Goal: Subscribe to service/newsletter

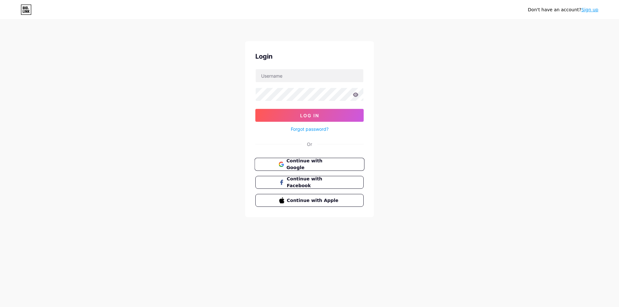
click at [313, 165] on span "Continue with Google" at bounding box center [313, 165] width 54 height 14
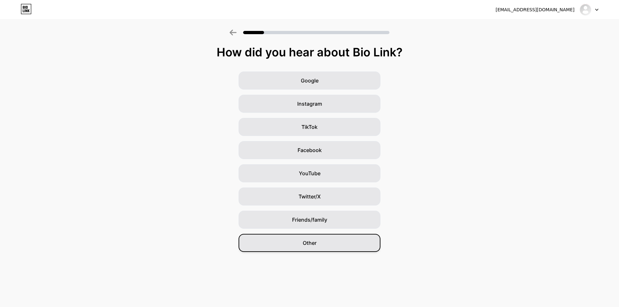
click at [313, 240] on span "Other" at bounding box center [309, 243] width 14 height 8
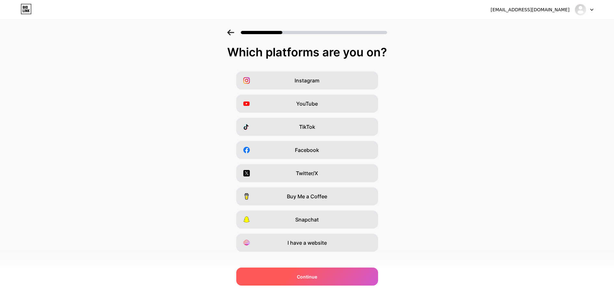
click at [311, 281] on div "Continue" at bounding box center [307, 277] width 142 height 18
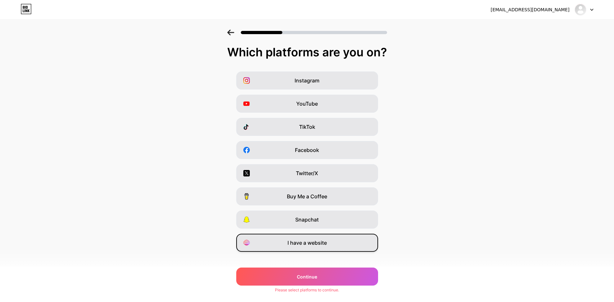
click at [322, 239] on span "I have a website" at bounding box center [306, 243] width 39 height 8
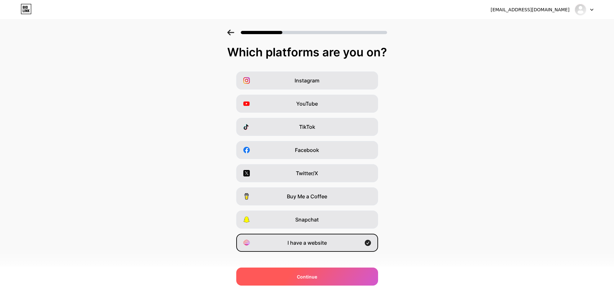
click at [294, 278] on div "Continue" at bounding box center [307, 277] width 142 height 18
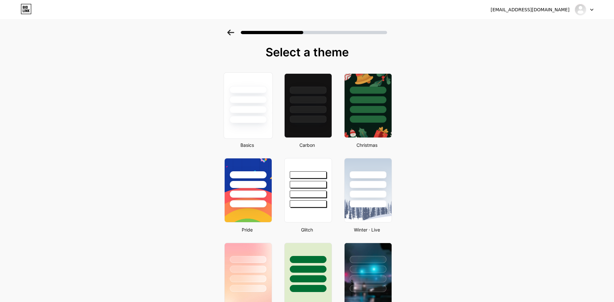
click at [252, 100] on div at bounding box center [248, 99] width 38 height 7
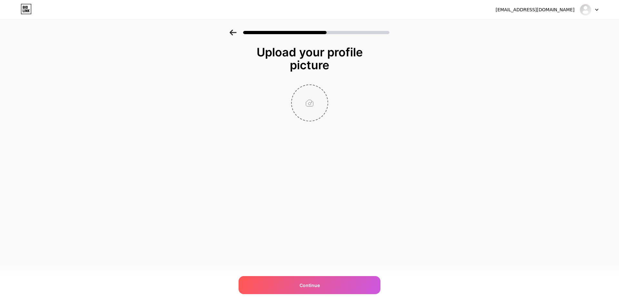
click at [313, 106] on input "file" at bounding box center [310, 103] width 36 height 36
type input "C:\fakepath\banner-3.png"
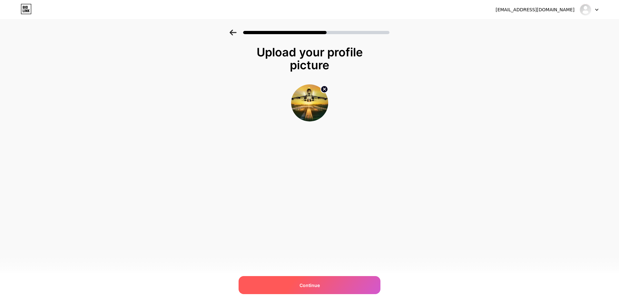
click at [306, 286] on span "Continue" at bounding box center [309, 285] width 20 height 7
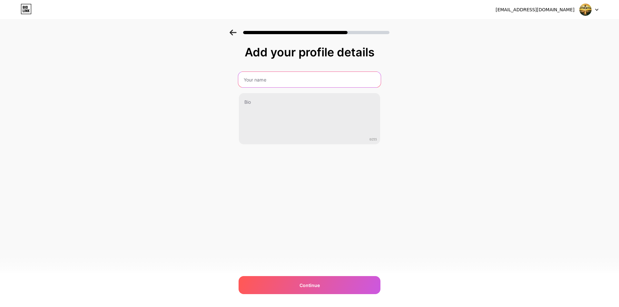
click at [260, 80] on input "text" at bounding box center [309, 79] width 142 height 15
type input "aliena86"
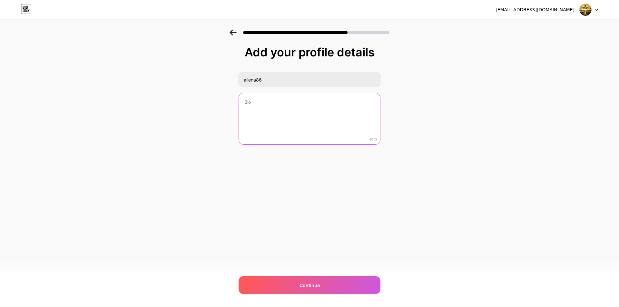
click at [290, 110] on textarea at bounding box center [309, 119] width 141 height 52
paste textarea "For a streamlined departure, the Spirit Airlines Tokyo Office provides informat…"
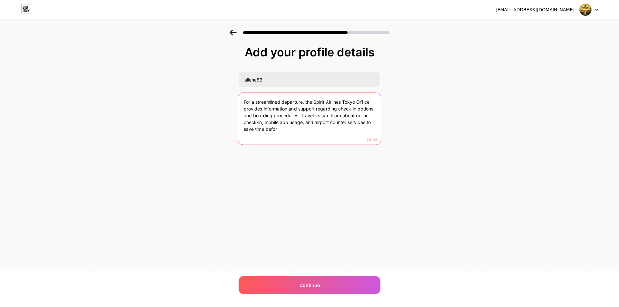
drag, startPoint x: 301, startPoint y: 117, endPoint x: 302, endPoint y: 134, distance: 17.4
click at [302, 134] on textarea "For a streamlined departure, the Spirit Airlines Tokyo Office provides informat…" at bounding box center [309, 119] width 142 height 53
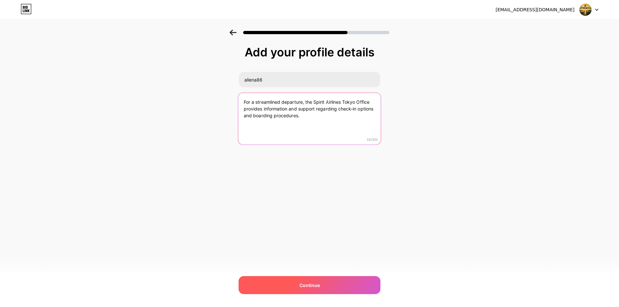
type textarea "For a streamlined departure, the Spirit Airlines Tokyo Office provides informat…"
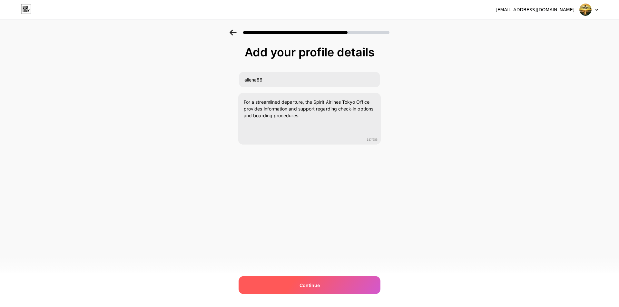
click at [297, 286] on div "Continue" at bounding box center [309, 285] width 142 height 18
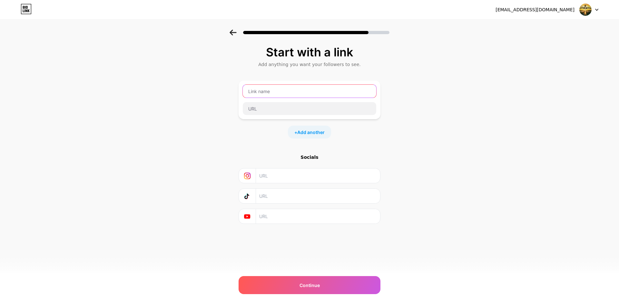
click at [276, 85] on input "text" at bounding box center [309, 91] width 133 height 13
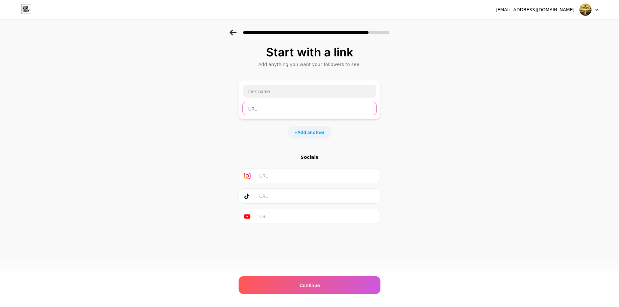
click at [277, 111] on input "text" at bounding box center [309, 108] width 133 height 13
paste input "https://www.officesdetails.com/spirit-airlines/spirit-airlines-tokyo-office-in-…"
drag, startPoint x: 296, startPoint y: 107, endPoint x: 176, endPoint y: 107, distance: 120.5
click at [175, 106] on div "Start with a link Add anything you want your followers to see. https://www.offi…" at bounding box center [309, 143] width 619 height 226
click at [294, 113] on input "https://www.officesdetails.com/spirit-airlines/spirit-airlines-tokyo-office-in-…" at bounding box center [309, 108] width 133 height 13
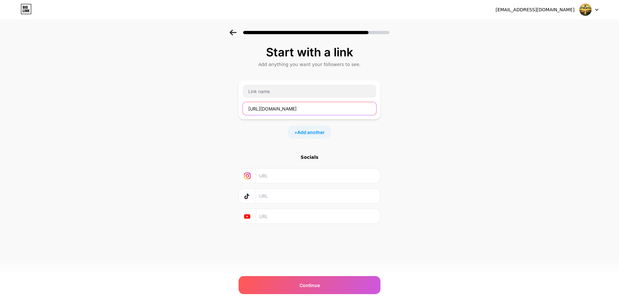
drag, startPoint x: 316, startPoint y: 108, endPoint x: 228, endPoint y: 109, distance: 87.6
click at [228, 109] on div "Start with a link Add anything you want your followers to see. https://www.offi…" at bounding box center [309, 143] width 619 height 226
type input "https://www.officesdetails.com/spirit-airlines/spirit-airlines-tokyo-office-in-…"
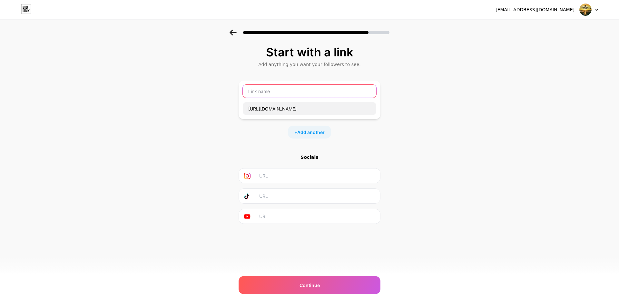
click at [274, 95] on input "text" at bounding box center [309, 91] width 133 height 13
paste input "https://www.officesdetails.com/"
type input "https://www.officesdetails.com/"
click at [308, 132] on span "Add another" at bounding box center [310, 132] width 27 height 7
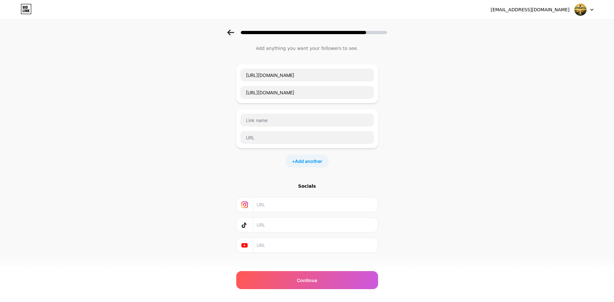
scroll to position [25, 0]
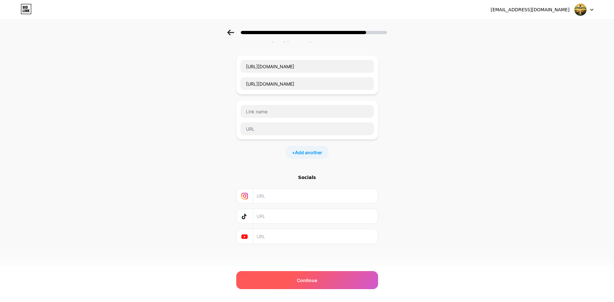
click at [304, 286] on div "Continue" at bounding box center [307, 280] width 142 height 18
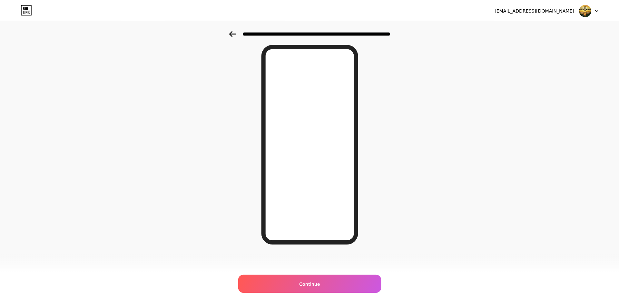
scroll to position [0, 0]
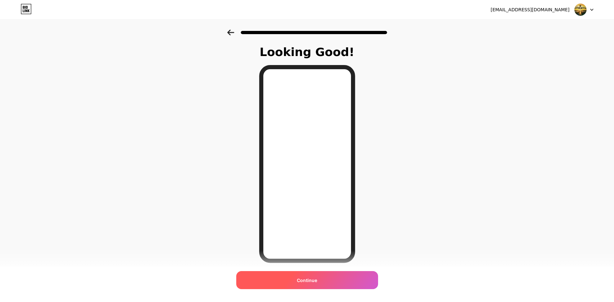
click at [305, 279] on span "Continue" at bounding box center [307, 280] width 20 height 7
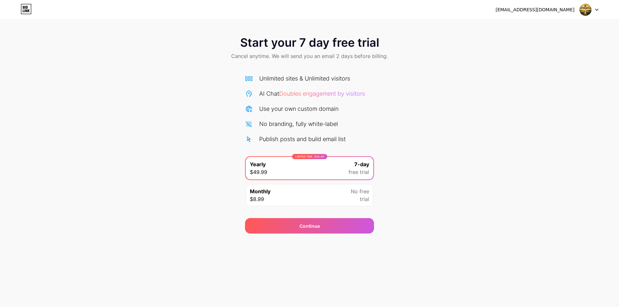
click at [583, 11] on img at bounding box center [585, 10] width 12 height 12
click at [543, 13] on div "aliena8682@gmail.com" at bounding box center [534, 9] width 79 height 7
click at [595, 9] on icon at bounding box center [596, 10] width 3 height 2
click at [596, 9] on icon at bounding box center [596, 10] width 3 height 2
click at [144, 84] on div "Start your 7 day free trial Cancel anytime. We will send you an email 2 days be…" at bounding box center [309, 132] width 619 height 204
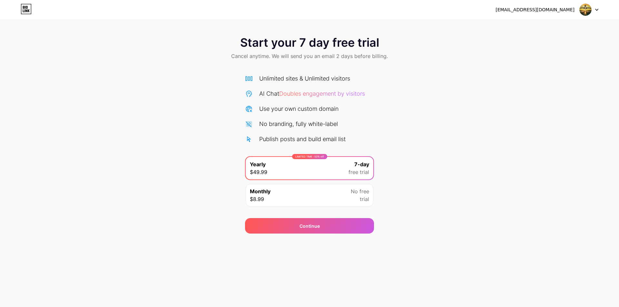
click at [327, 210] on div "Continue" at bounding box center [309, 221] width 129 height 23
click at [328, 197] on div "Monthly $8.99 No free trial" at bounding box center [309, 195] width 128 height 23
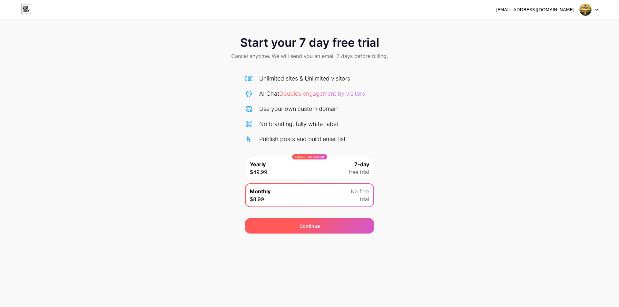
click at [359, 230] on div "Continue" at bounding box center [309, 225] width 129 height 15
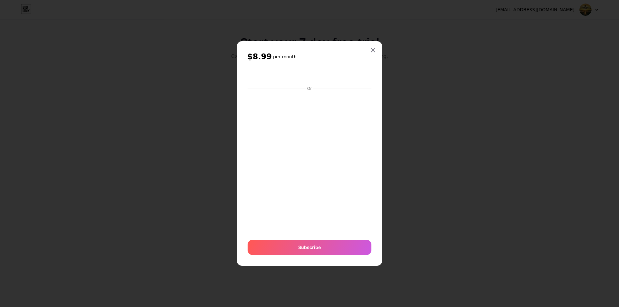
click at [374, 50] on icon at bounding box center [372, 50] width 5 height 5
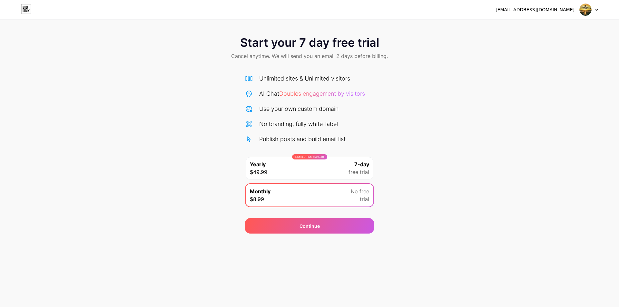
click at [296, 174] on div "LIMITED TIME : 50% off Yearly $49.99 7-day free trial" at bounding box center [309, 168] width 128 height 23
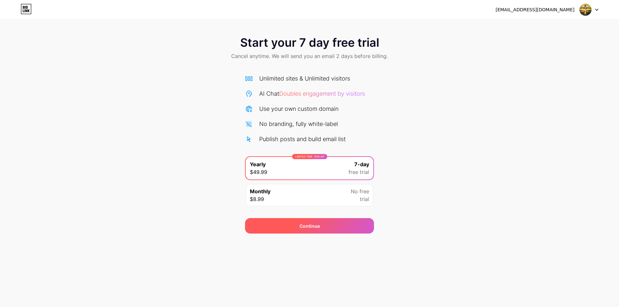
click at [289, 222] on div "Continue" at bounding box center [309, 225] width 129 height 15
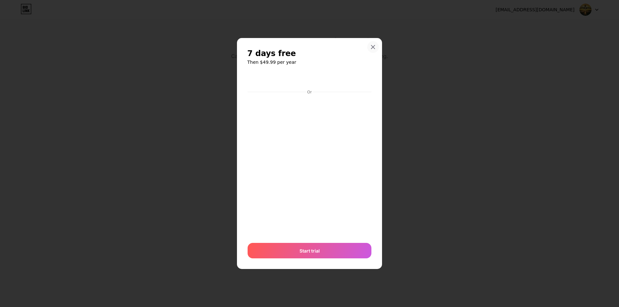
click at [376, 44] on div at bounding box center [373, 47] width 12 height 12
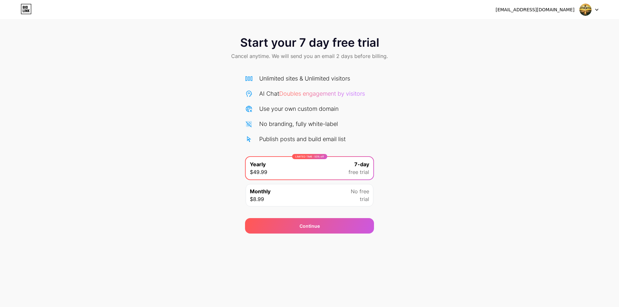
click at [581, 11] on img at bounding box center [585, 10] width 12 height 12
click at [556, 6] on div "aliena8682@gmail.com" at bounding box center [546, 10] width 103 height 12
click at [20, 11] on div "aliena8682@gmail.com Logout" at bounding box center [309, 10] width 619 height 12
click at [21, 9] on div "aliena8682@gmail.com Logout" at bounding box center [309, 10] width 619 height 12
click at [24, 12] on icon at bounding box center [24, 10] width 1 height 3
